Goal: Information Seeking & Learning: Learn about a topic

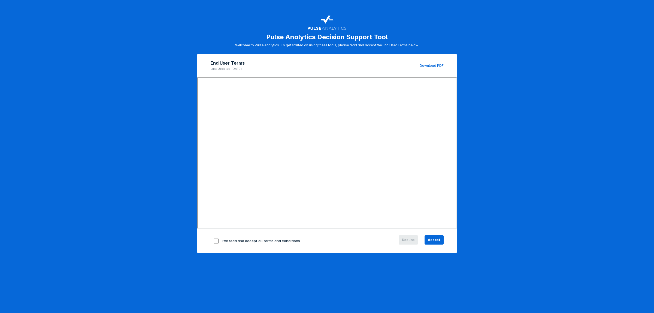
click at [213, 242] on input "checkbox" at bounding box center [215, 240] width 11 height 11
checkbox input "true"
click at [437, 238] on span "Accept" at bounding box center [434, 239] width 13 height 5
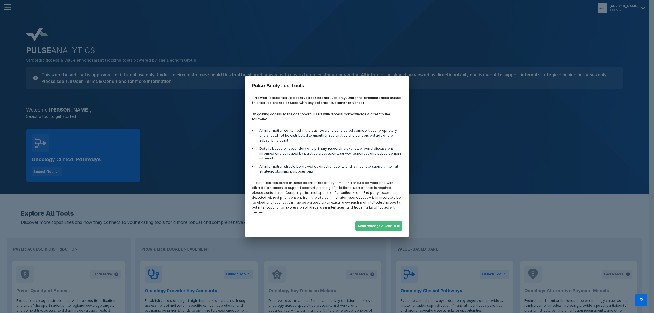
click at [397, 221] on button "Acknowledge & Continue" at bounding box center [379, 225] width 47 height 9
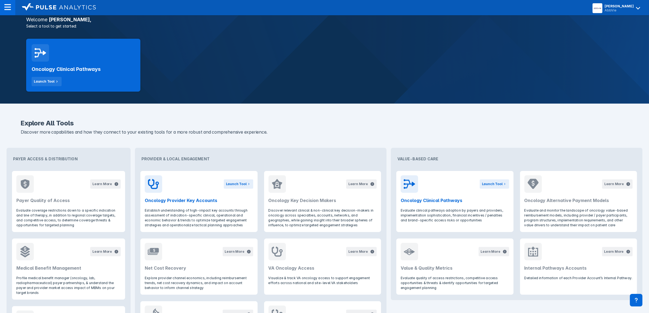
scroll to position [102, 0]
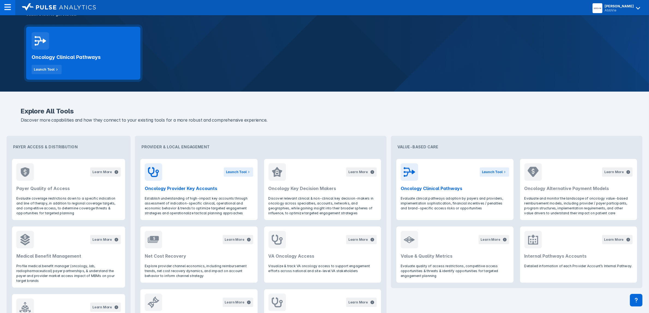
click at [112, 50] on div "Oncology Clinical Pathways Launch Tool" at bounding box center [83, 62] width 103 height 25
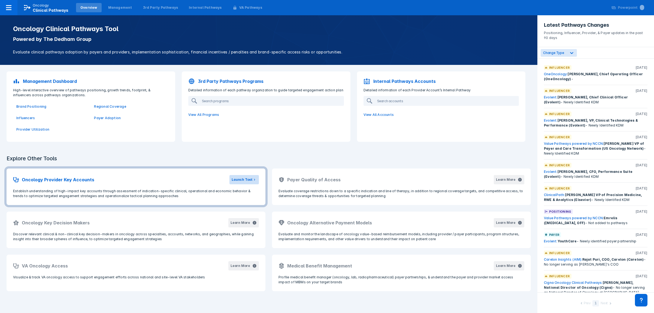
click at [242, 181] on div "Launch Tool" at bounding box center [242, 179] width 21 height 5
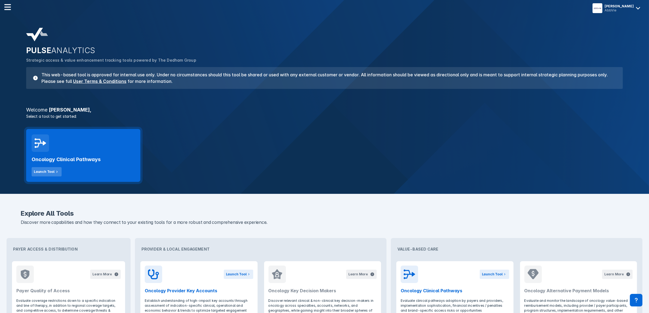
click at [41, 169] on div "Launch Tool" at bounding box center [44, 171] width 21 height 5
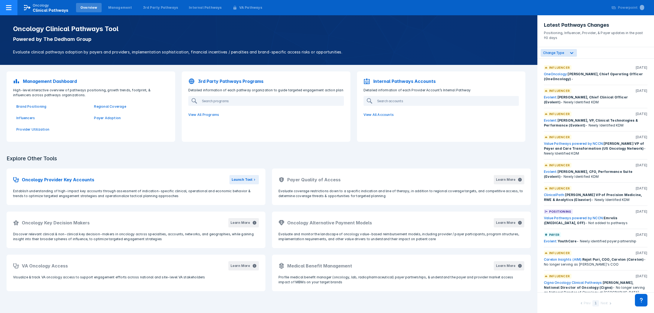
click at [56, 10] on span "Clinical Pathways" at bounding box center [51, 10] width 36 height 5
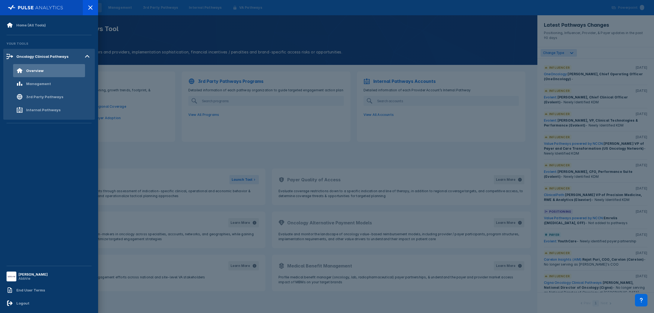
click at [149, 23] on div at bounding box center [327, 156] width 654 height 313
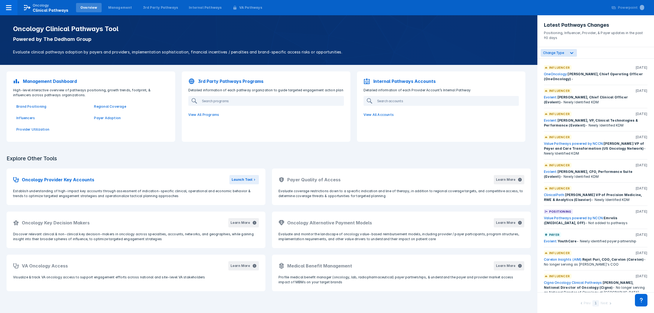
click at [57, 81] on p "Management Dashboard" at bounding box center [50, 81] width 54 height 7
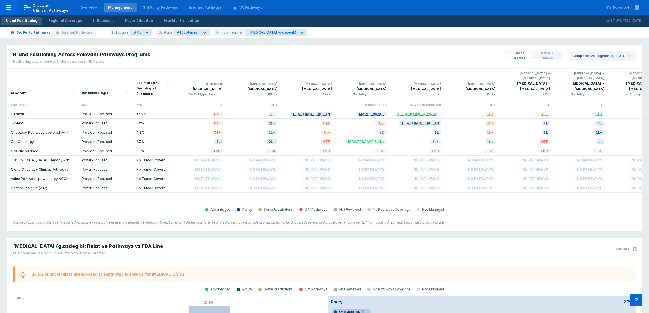
click at [28, 140] on link "OneOncology" at bounding box center [22, 142] width 23 height 4
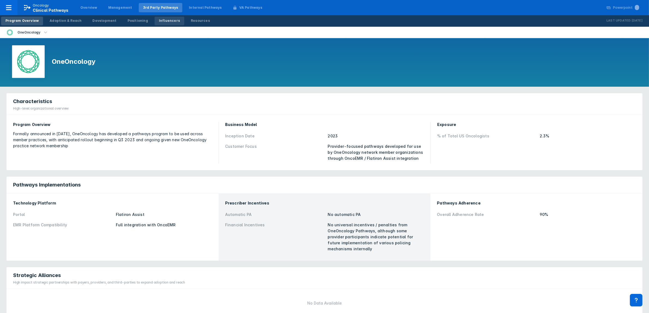
click at [159, 20] on div "Influencers" at bounding box center [169, 20] width 21 height 5
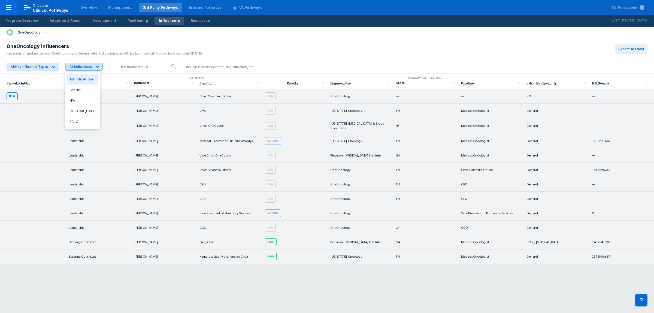
click at [98, 66] on icon at bounding box center [97, 66] width 5 height 5
drag, startPoint x: 82, startPoint y: 120, endPoint x: 86, endPoint y: 89, distance: 31.2
click at [89, 97] on div "All Indications General N/A [MEDICAL_DATA] SCLC" at bounding box center [82, 101] width 35 height 58
click at [83, 90] on div "General" at bounding box center [82, 90] width 31 height 11
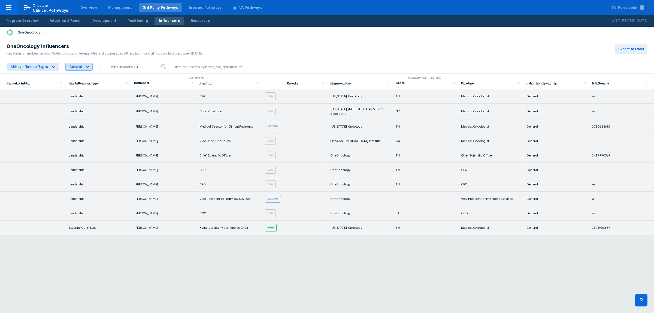
click at [91, 66] on div at bounding box center [88, 67] width 10 height 10
click at [78, 116] on div "SCLC" at bounding box center [82, 121] width 31 height 11
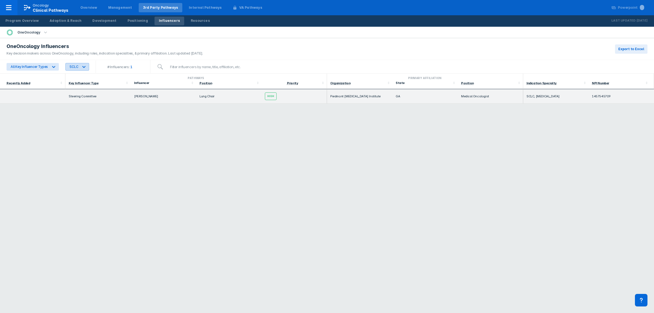
click at [83, 67] on icon at bounding box center [84, 67] width 3 height 2
click at [73, 107] on div "[MEDICAL_DATA]" at bounding box center [82, 111] width 31 height 11
click at [100, 64] on icon at bounding box center [102, 66] width 5 height 5
click at [78, 91] on div "General" at bounding box center [83, 90] width 32 height 11
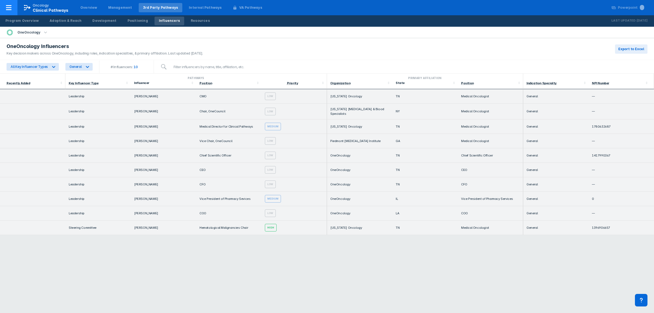
click at [36, 5] on p "Oncology" at bounding box center [41, 5] width 16 height 5
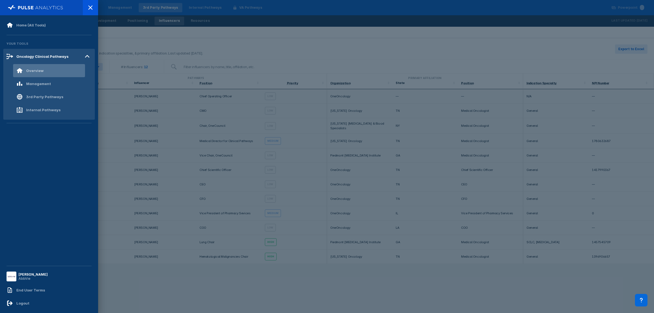
click at [40, 70] on div "Overview" at bounding box center [34, 70] width 17 height 4
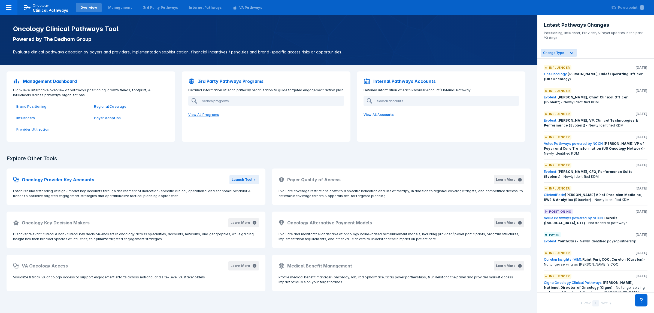
click at [209, 113] on p "View All Programs" at bounding box center [266, 114] width 162 height 11
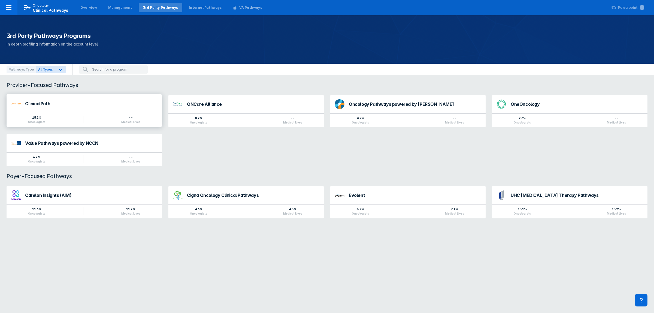
click at [130, 114] on div "15.2% Oncologists -- Medical Lives" at bounding box center [84, 120] width 155 height 14
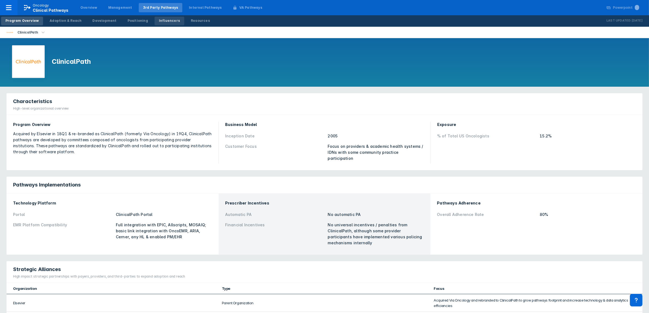
click at [159, 22] on div "Influencers" at bounding box center [169, 20] width 21 height 5
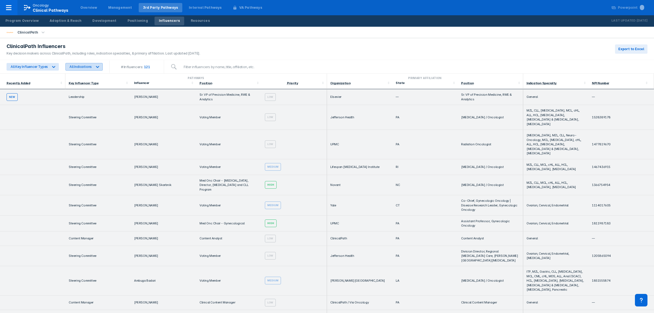
click at [95, 67] on icon at bounding box center [97, 66] width 5 height 5
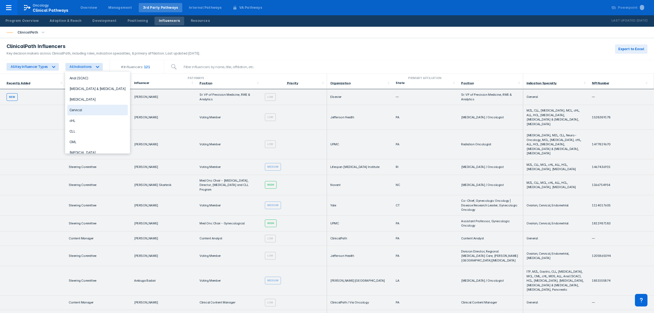
scroll to position [34, 0]
click at [96, 118] on div "CLL" at bounding box center [97, 119] width 61 height 11
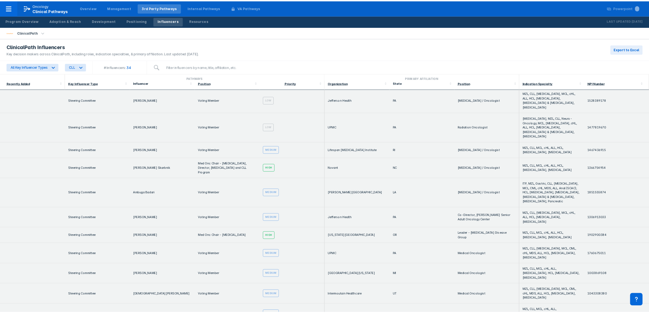
scroll to position [0, 0]
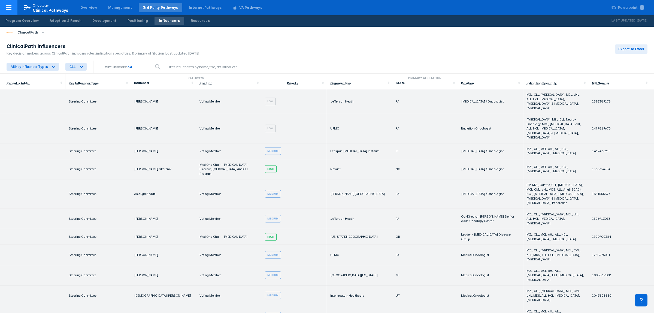
click at [59, 10] on span "Clinical Pathways" at bounding box center [51, 10] width 36 height 5
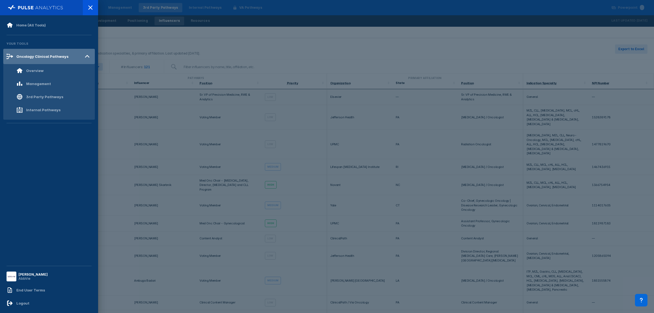
click at [88, 55] on icon at bounding box center [87, 56] width 9 height 9
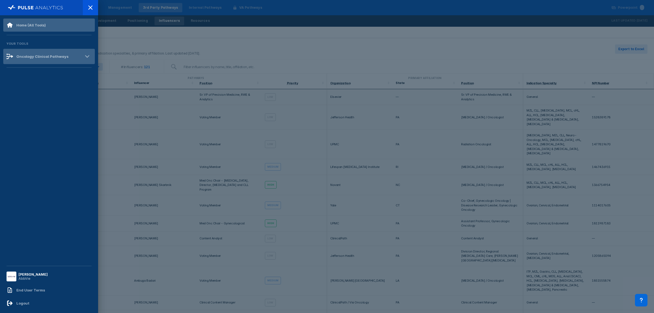
click at [38, 23] on div "Home (All Tools)" at bounding box center [30, 25] width 29 height 4
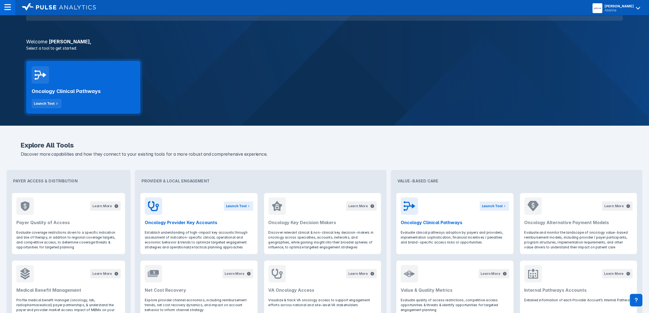
scroll to position [102, 0]
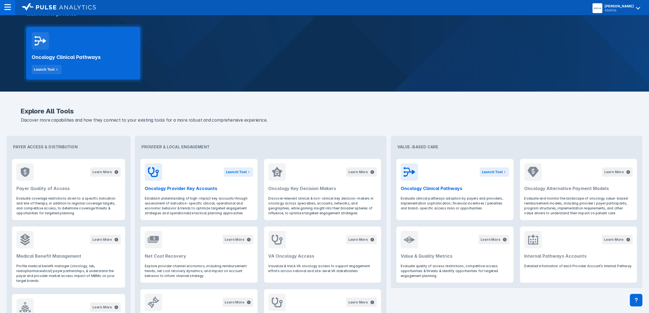
click at [42, 44] on icon at bounding box center [40, 40] width 11 height 11
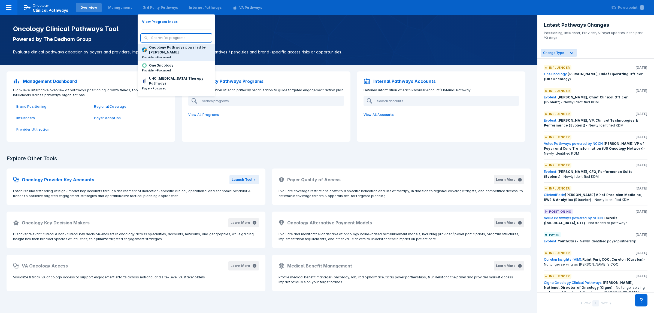
scroll to position [68, 0]
click at [151, 66] on p "OneOncology" at bounding box center [161, 63] width 24 height 5
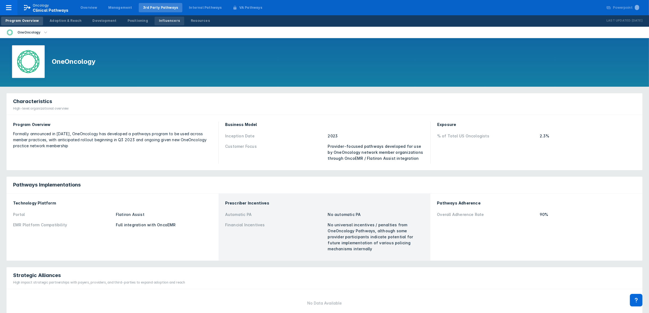
click at [159, 22] on div "Influencers" at bounding box center [169, 20] width 21 height 5
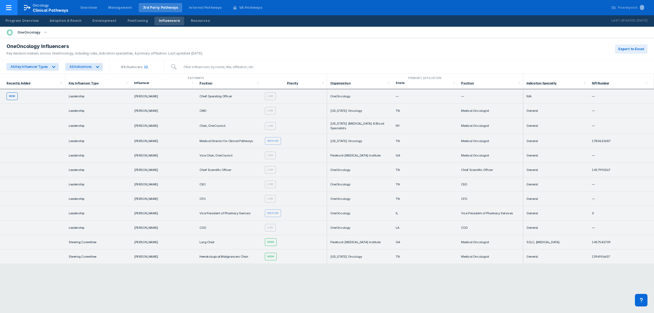
click at [39, 6] on p "Oncology" at bounding box center [41, 5] width 16 height 5
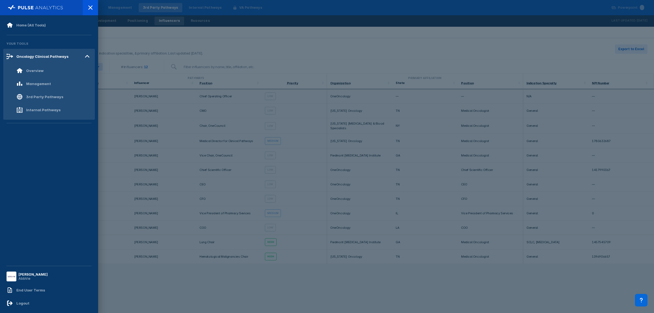
click at [160, 34] on div at bounding box center [327, 156] width 654 height 313
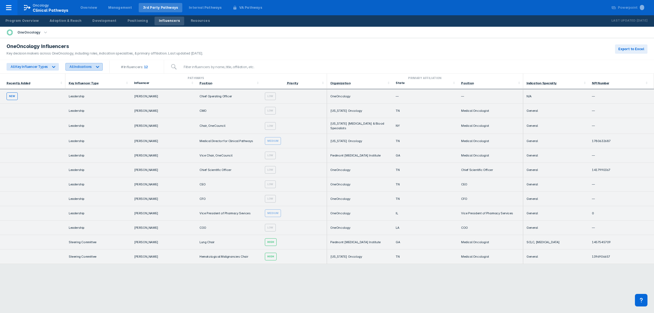
click at [97, 67] on icon at bounding box center [97, 66] width 5 height 5
click at [131, 216] on td "[PERSON_NAME]" at bounding box center [163, 213] width 65 height 14
click at [42, 4] on p "Oncology" at bounding box center [41, 5] width 16 height 5
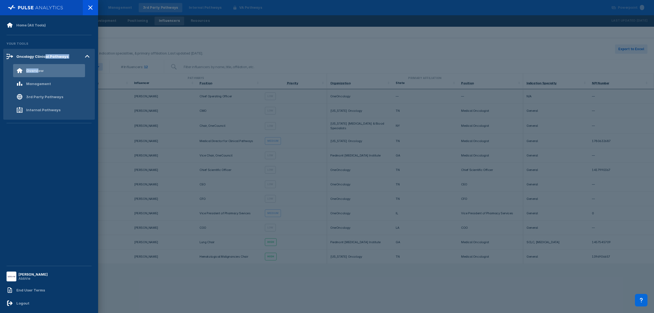
drag, startPoint x: 44, startPoint y: 56, endPoint x: 37, endPoint y: 67, distance: 12.3
click at [37, 67] on div "Oncology Clinical Pathways Overview Management 3rd Party Pathways Internal Path…" at bounding box center [49, 84] width 92 height 71
click at [37, 67] on div "Overview" at bounding box center [29, 70] width 27 height 7
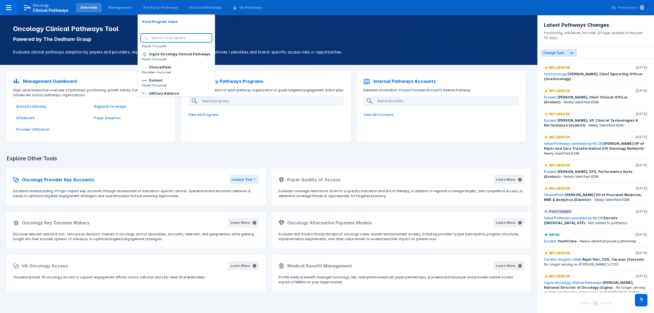
scroll to position [1, 0]
click at [152, 76] on p "ClinicalPath" at bounding box center [160, 73] width 22 height 5
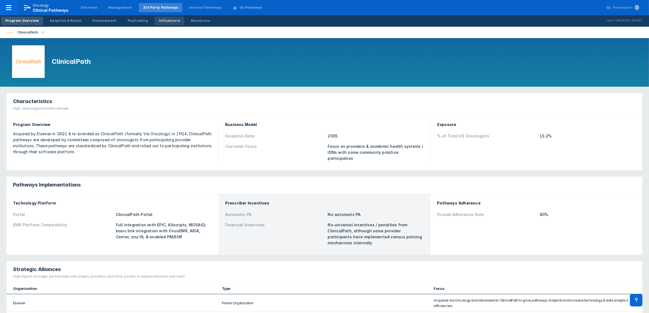
click at [159, 21] on div "Influencers" at bounding box center [169, 20] width 21 height 5
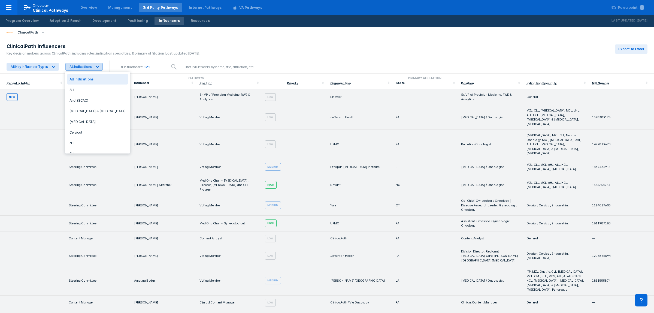
click at [96, 66] on icon at bounding box center [97, 67] width 3 height 2
click at [76, 118] on div "CLL" at bounding box center [97, 119] width 61 height 11
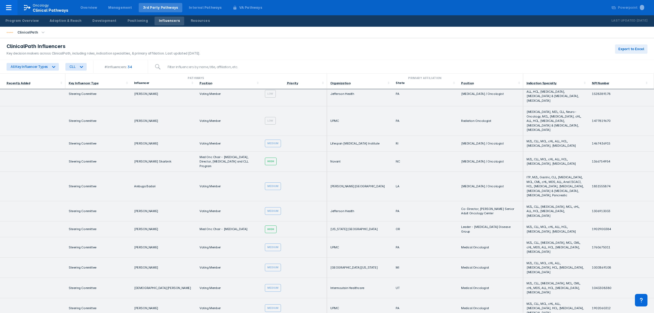
scroll to position [0, 0]
